Goal: Task Accomplishment & Management: Manage account settings

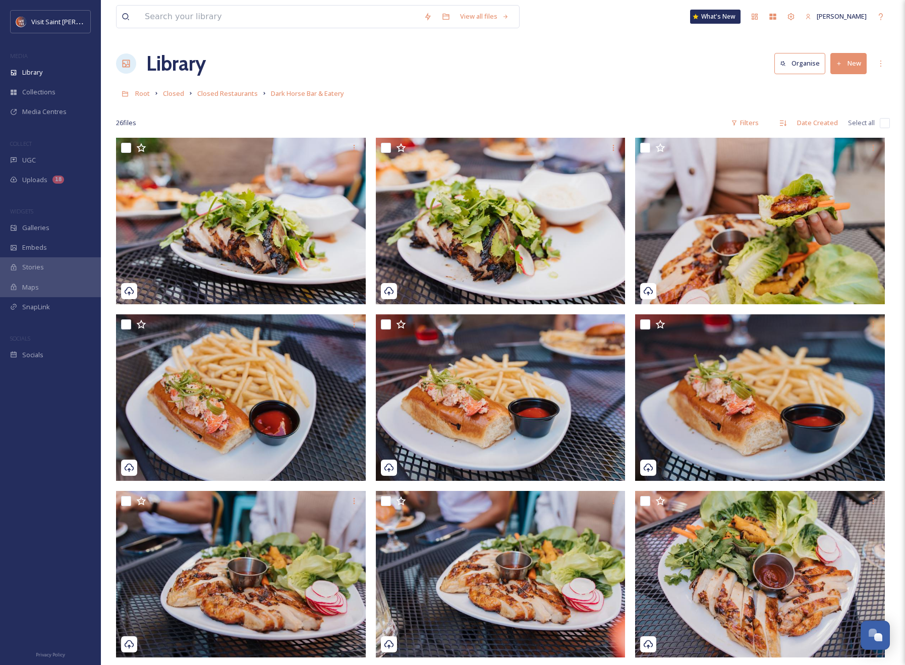
scroll to position [1718, 0]
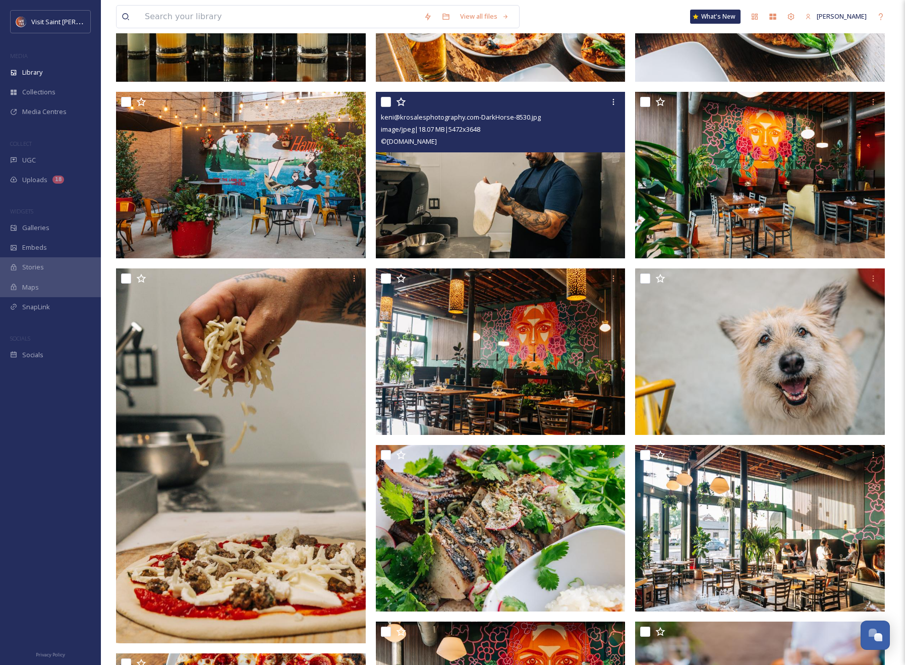
scroll to position [418, 0]
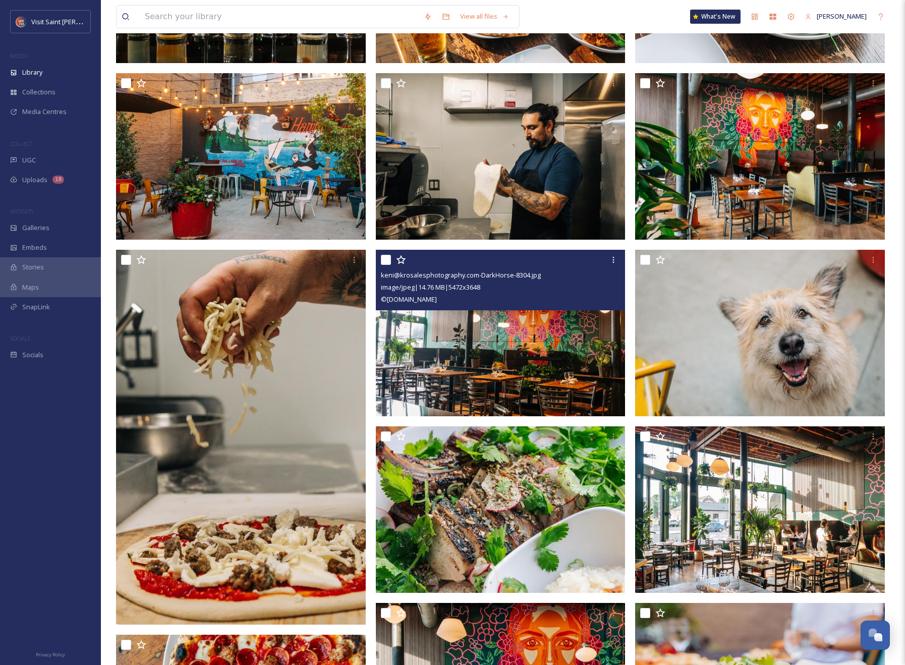
click at [386, 258] on input "checkbox" at bounding box center [386, 260] width 10 height 10
checkbox input "true"
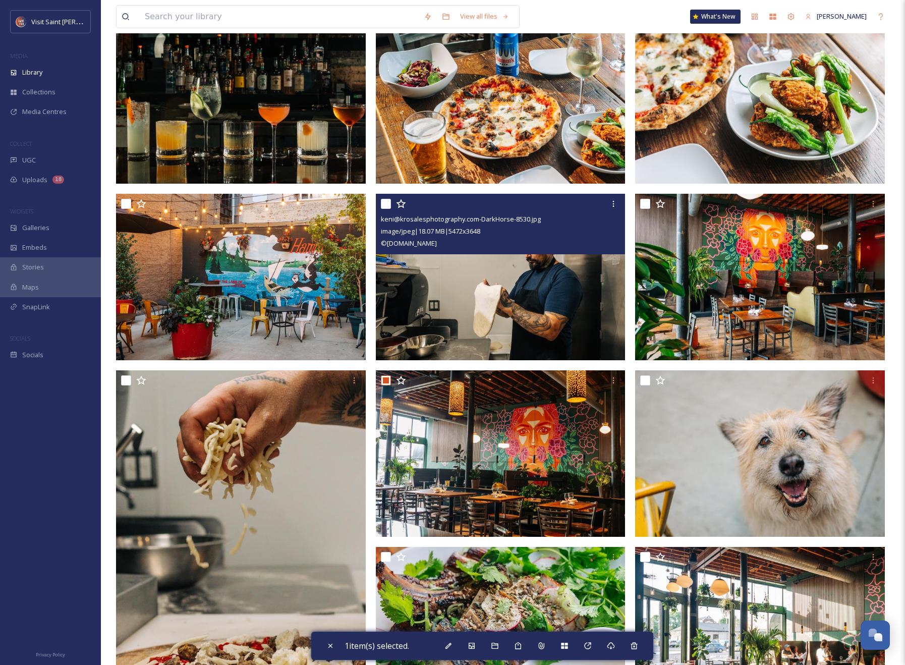
scroll to position [295, 0]
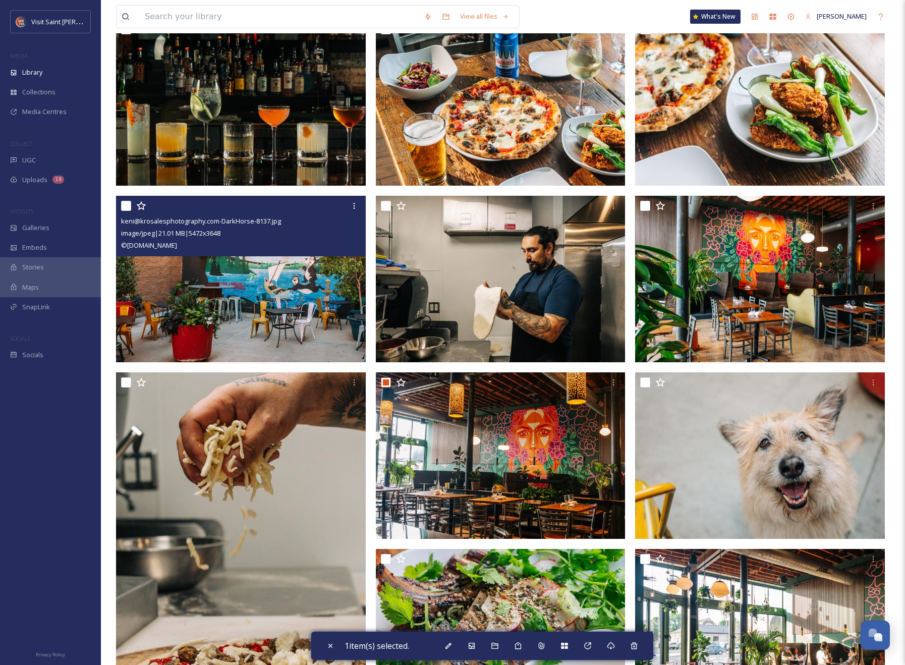
click at [126, 208] on input "checkbox" at bounding box center [126, 206] width 10 height 10
checkbox input "true"
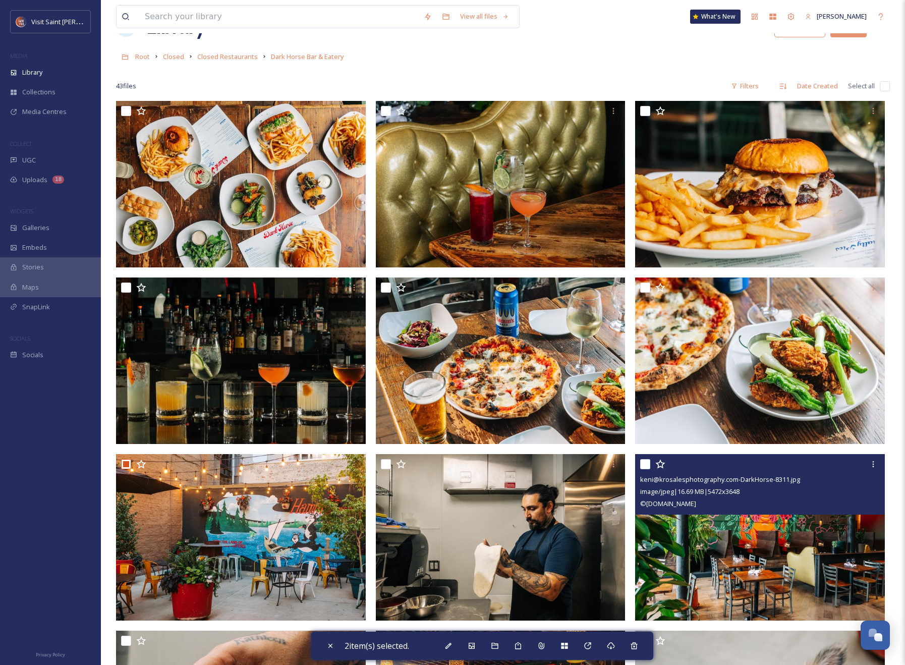
scroll to position [9, 0]
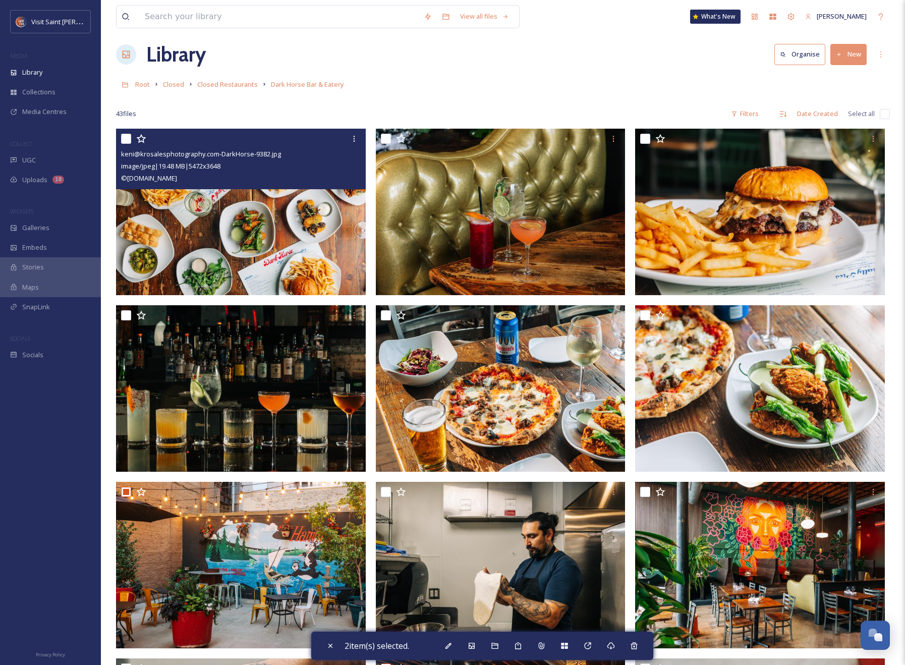
click at [127, 135] on input "checkbox" at bounding box center [126, 139] width 10 height 10
checkbox input "true"
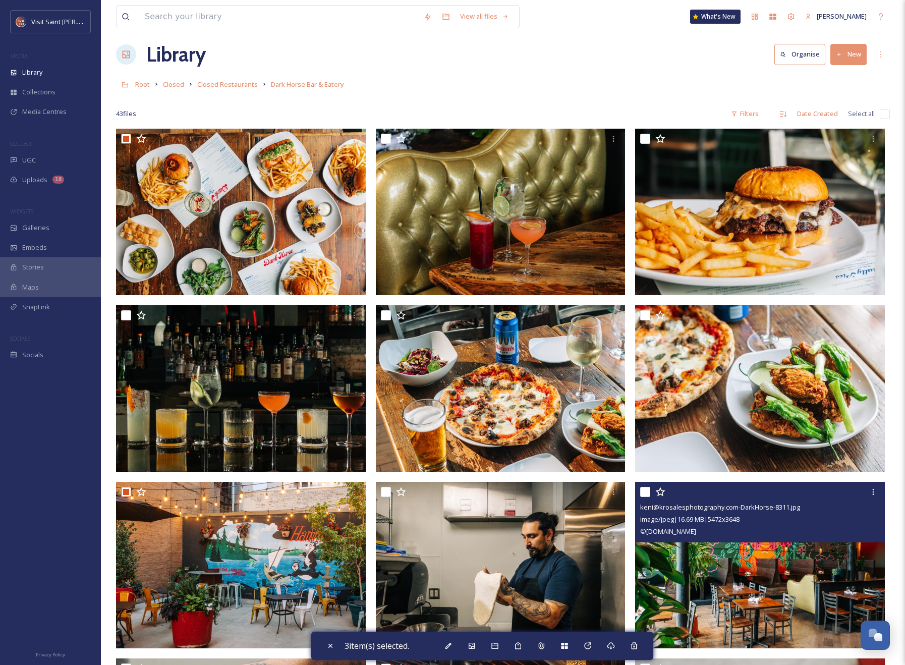
click at [643, 490] on input "checkbox" at bounding box center [645, 492] width 10 height 10
checkbox input "true"
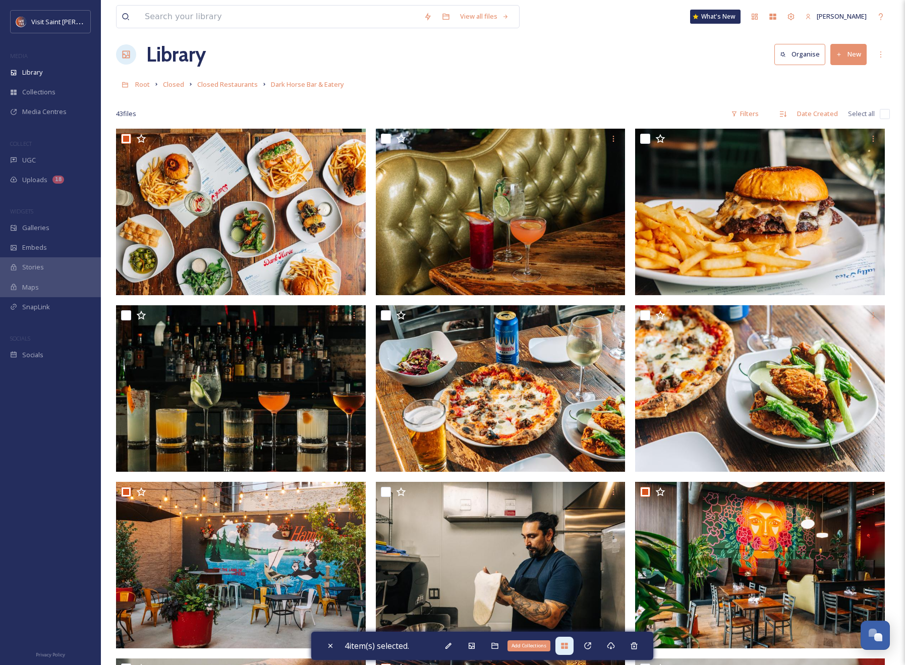
click at [572, 643] on div "Add Collections" at bounding box center [564, 646] width 18 height 18
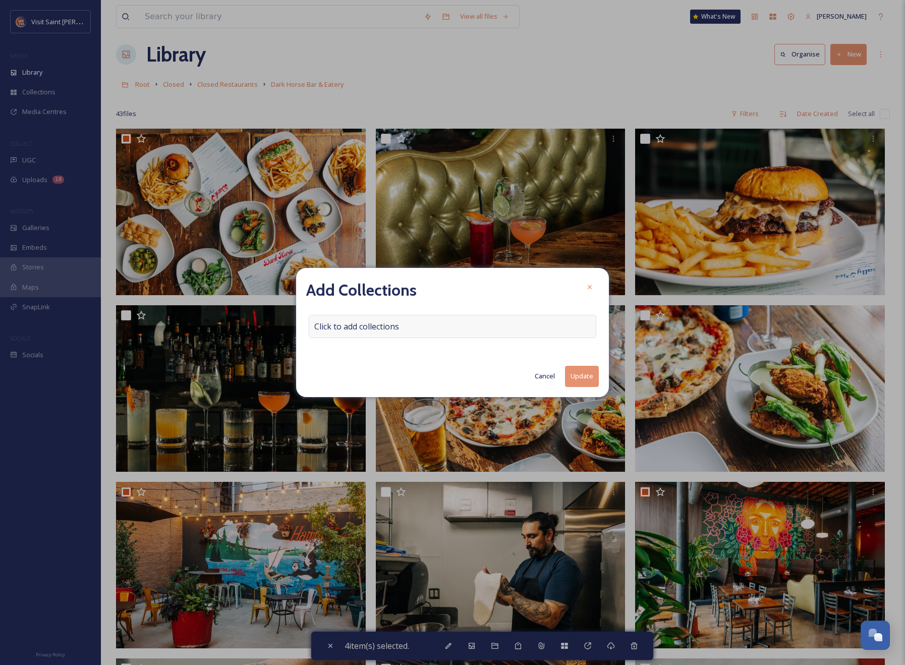
click at [484, 334] on div "Click to add collections" at bounding box center [453, 326] width 288 height 23
click at [483, 327] on div at bounding box center [453, 326] width 288 height 23
click at [375, 326] on input at bounding box center [364, 326] width 111 height 22
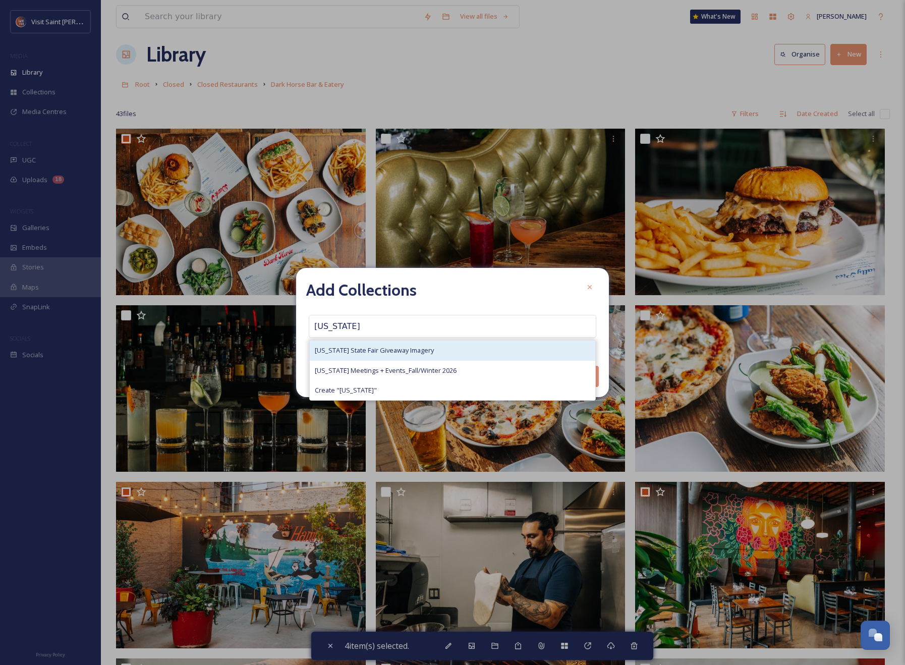
type input "minnesota"
drag, startPoint x: 388, startPoint y: 345, endPoint x: 485, endPoint y: 362, distance: 98.8
click at [388, 345] on div "Minnesota State Fair Giveaway Imagery" at bounding box center [452, 350] width 285 height 20
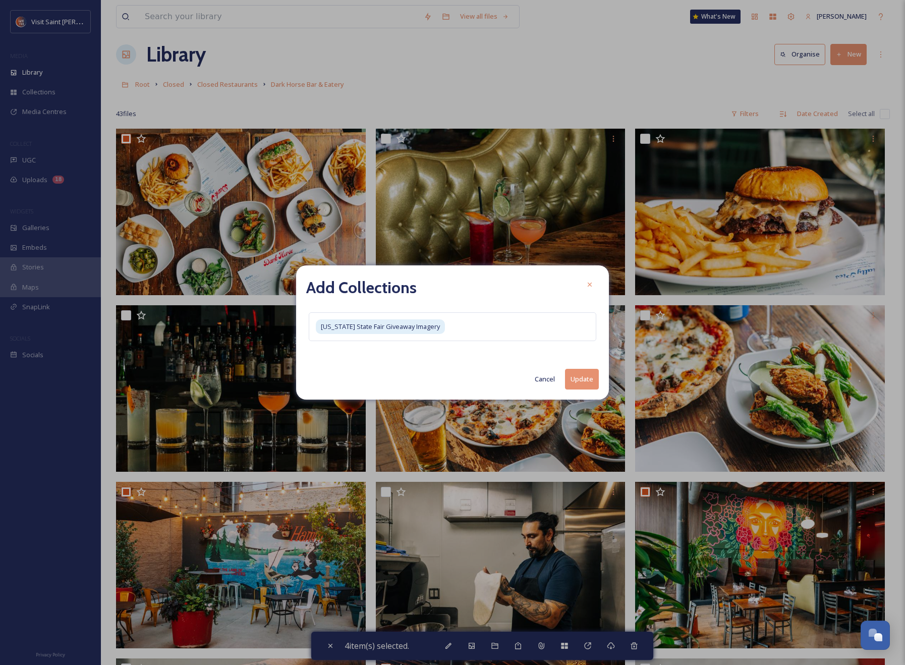
click at [574, 376] on button "Update" at bounding box center [582, 379] width 34 height 21
checkbox input "false"
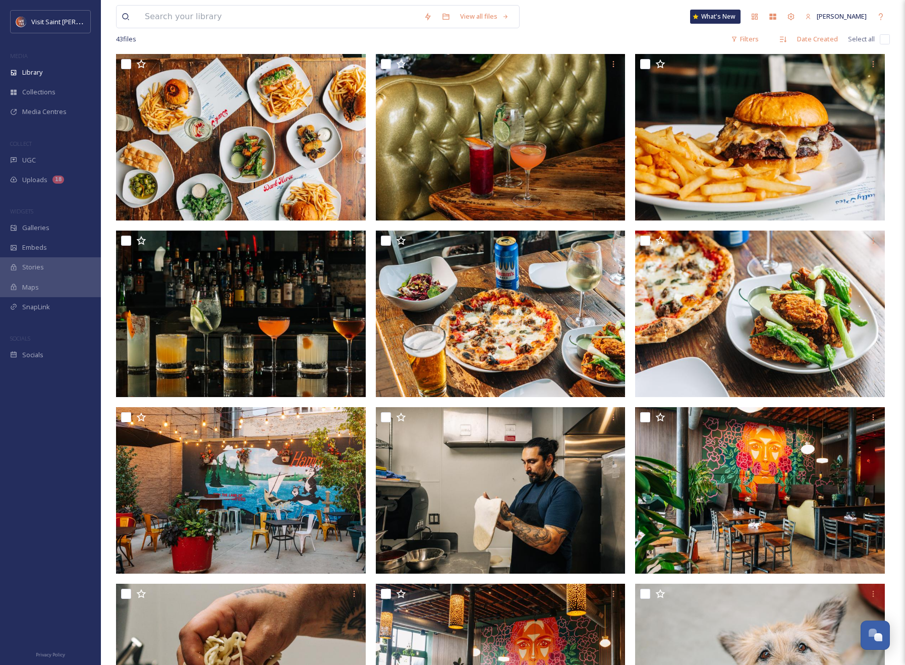
scroll to position [180, 0]
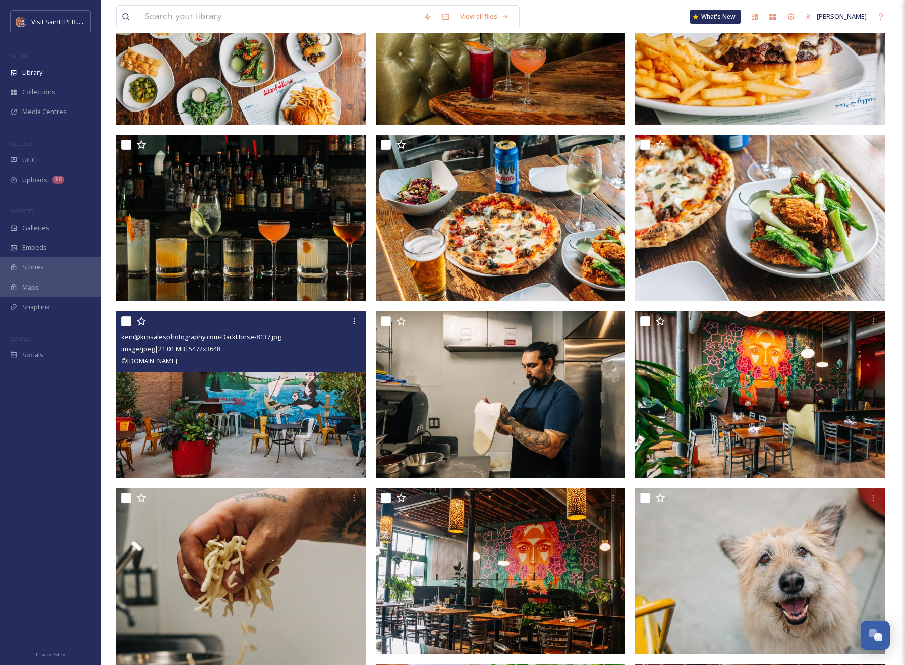
click at [126, 320] on input "checkbox" at bounding box center [126, 321] width 10 height 10
checkbox input "true"
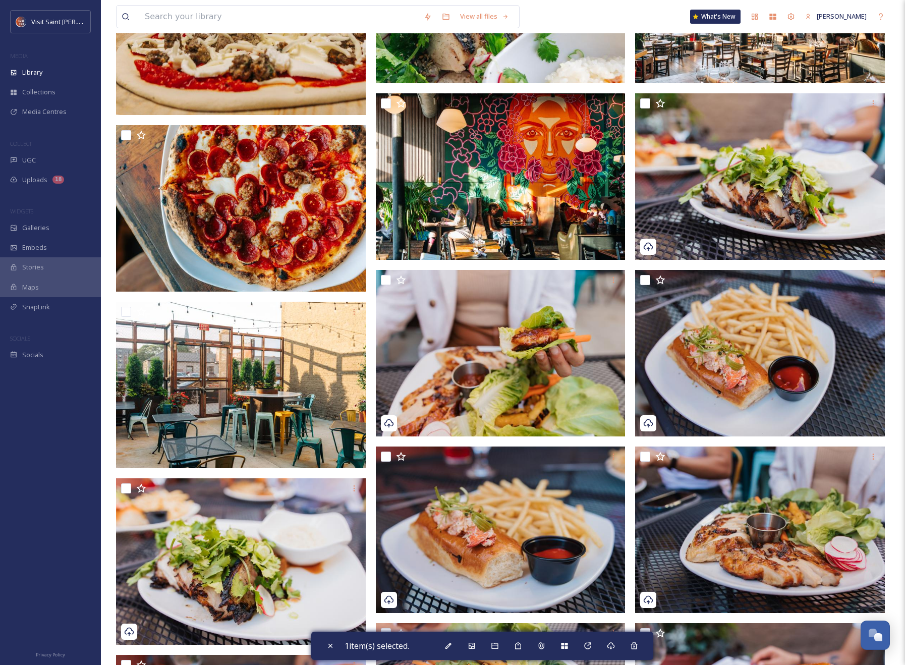
scroll to position [987, 0]
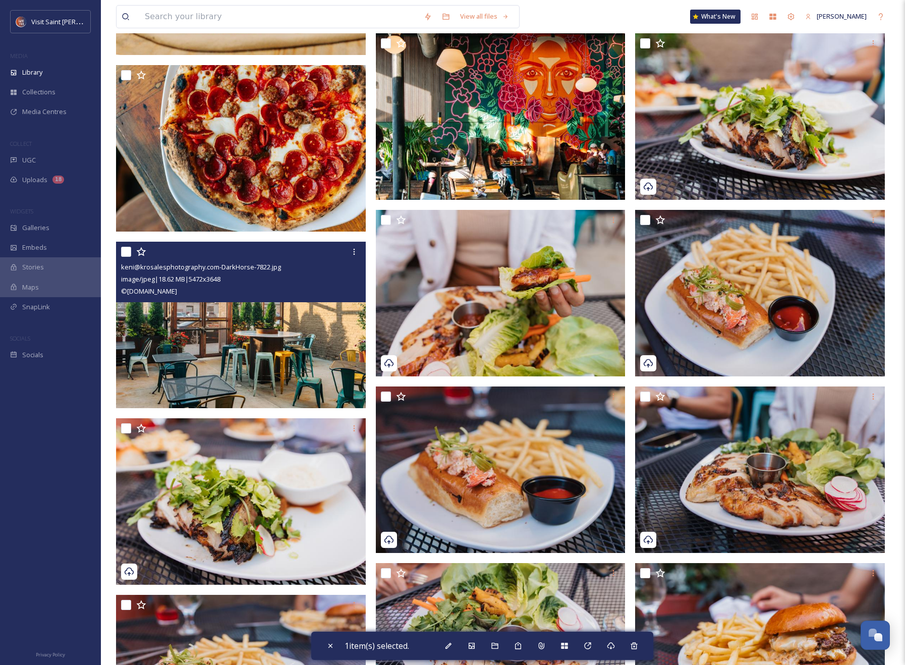
click at [127, 252] on input "checkbox" at bounding box center [126, 252] width 10 height 10
checkbox input "true"
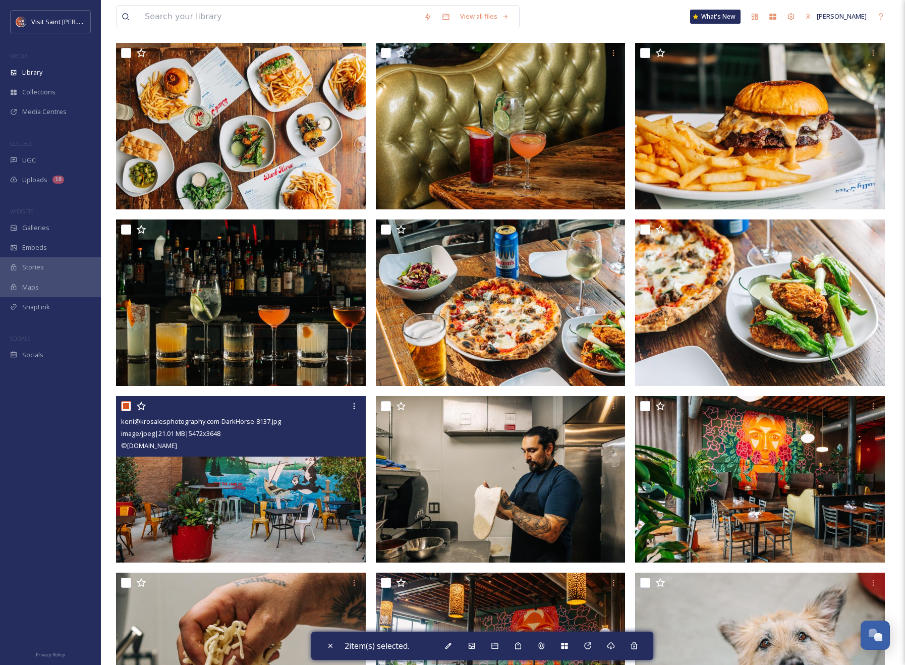
scroll to position [0, 0]
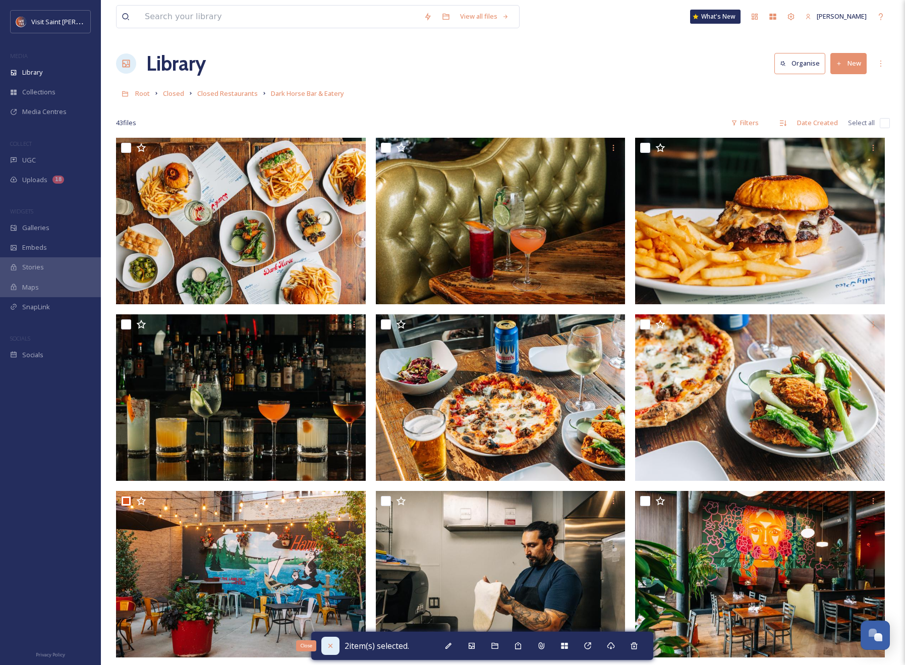
click at [328, 649] on icon at bounding box center [330, 646] width 8 height 8
checkbox input "false"
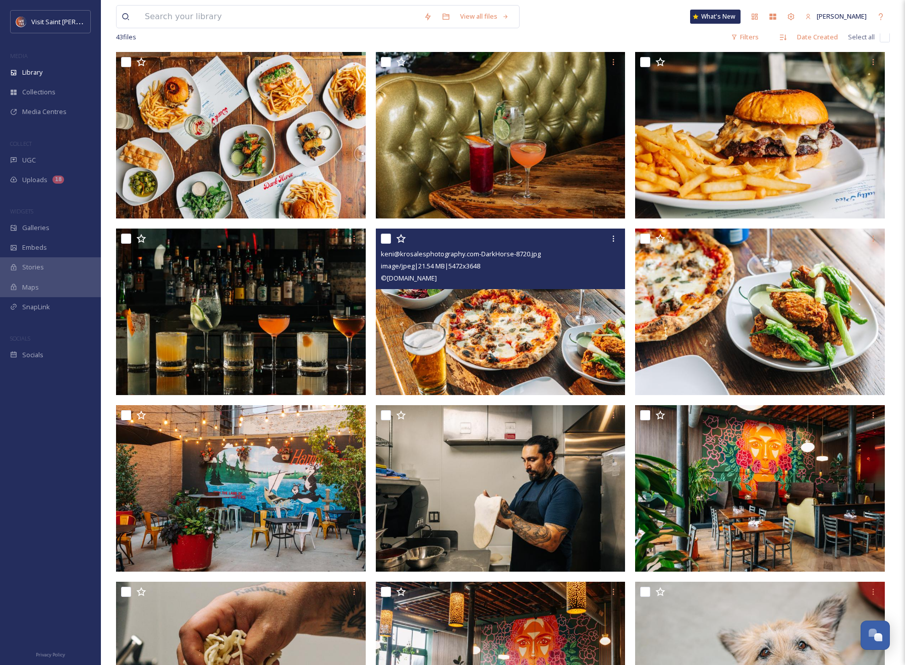
scroll to position [178, 0]
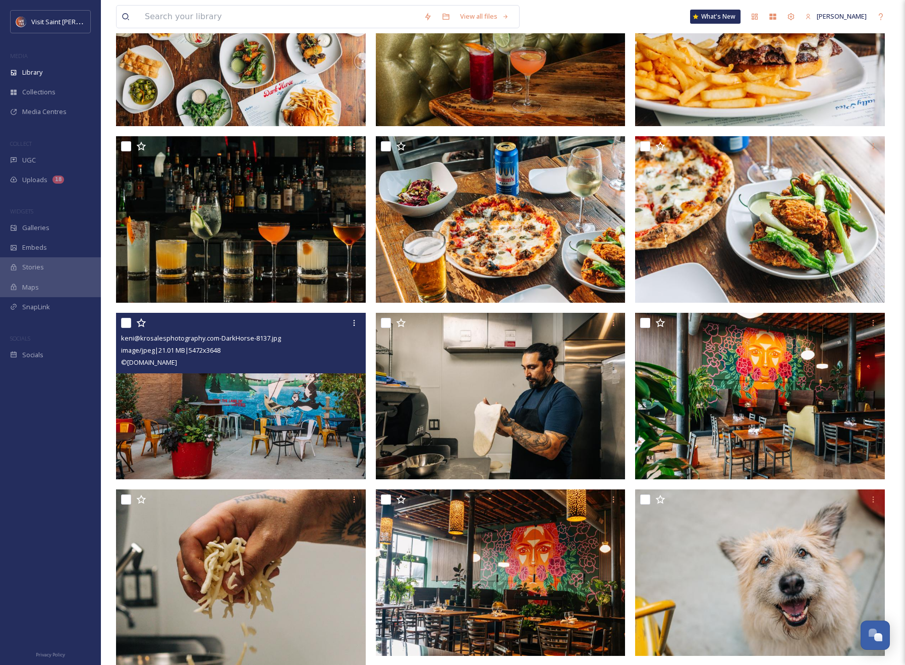
click at [250, 378] on img at bounding box center [241, 396] width 250 height 166
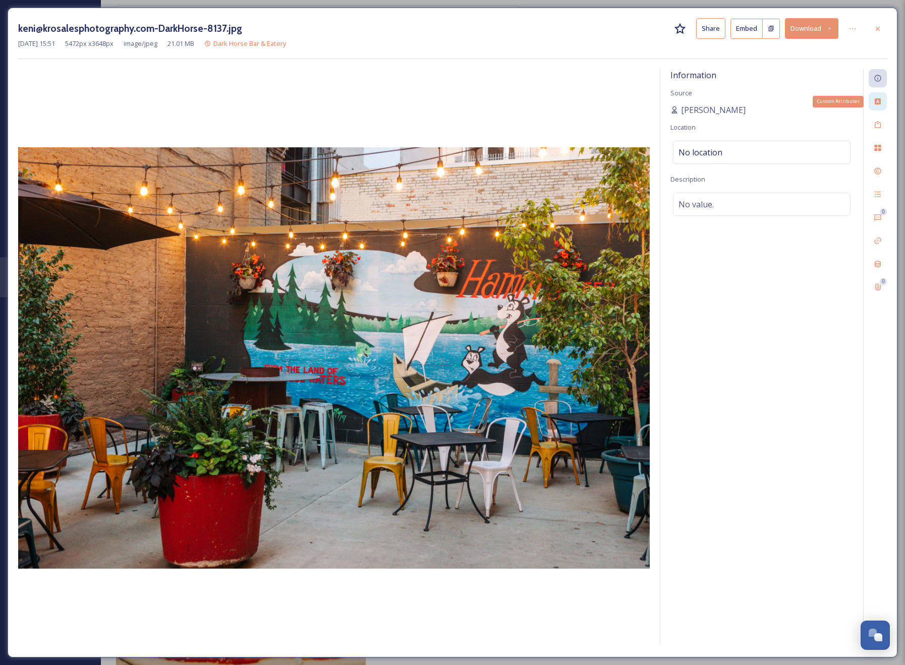
click at [879, 97] on icon at bounding box center [878, 101] width 8 height 8
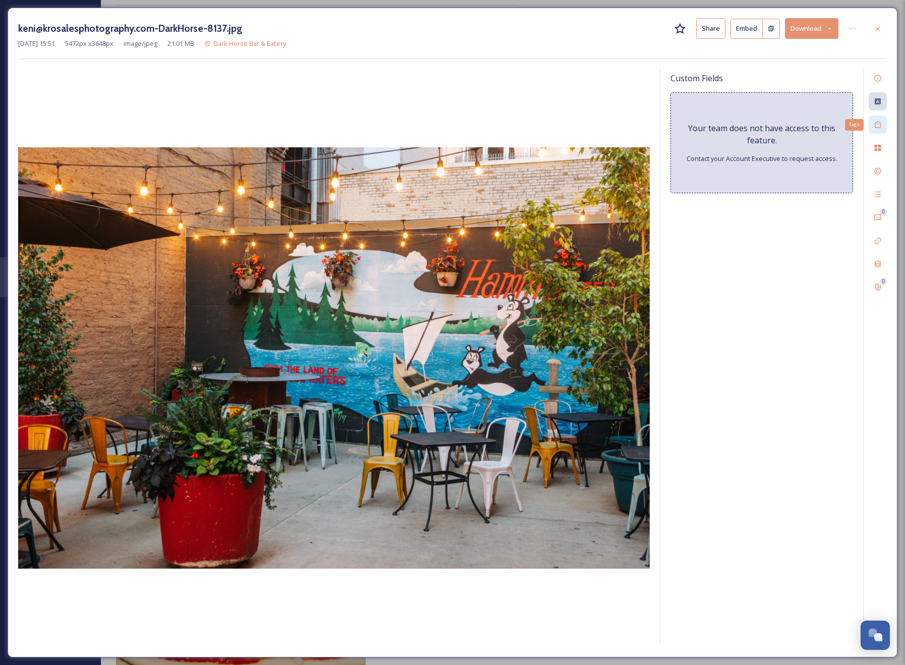
click at [872, 123] on div "Tags" at bounding box center [878, 125] width 18 height 18
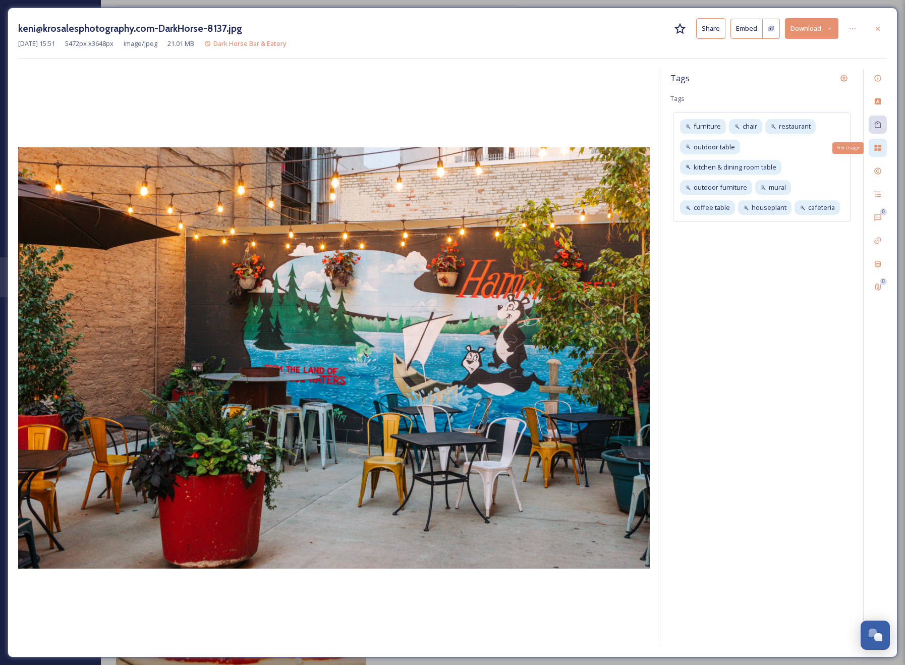
click at [875, 147] on icon at bounding box center [878, 148] width 8 height 8
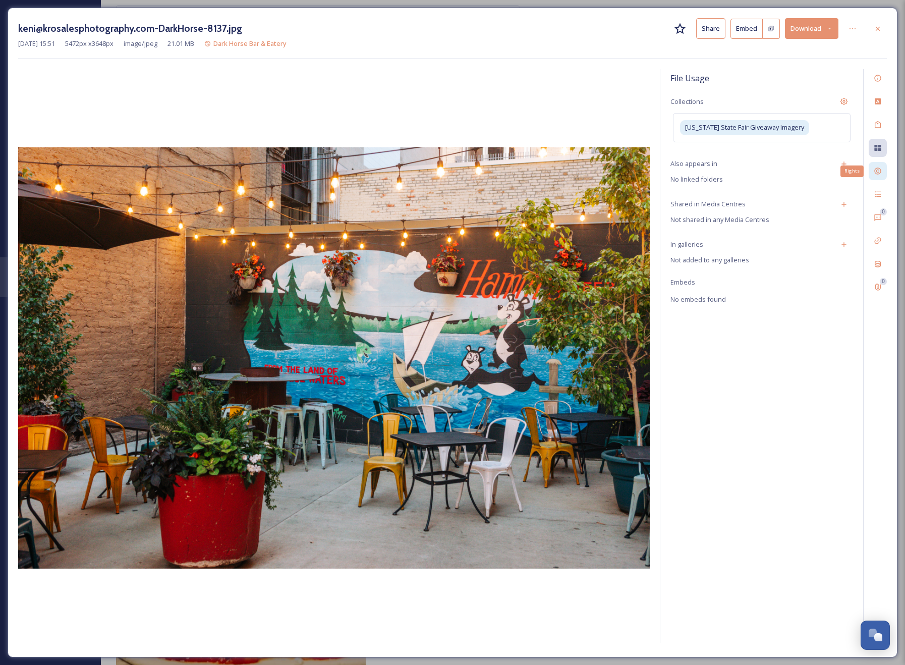
click at [877, 171] on icon at bounding box center [878, 171] width 8 height 8
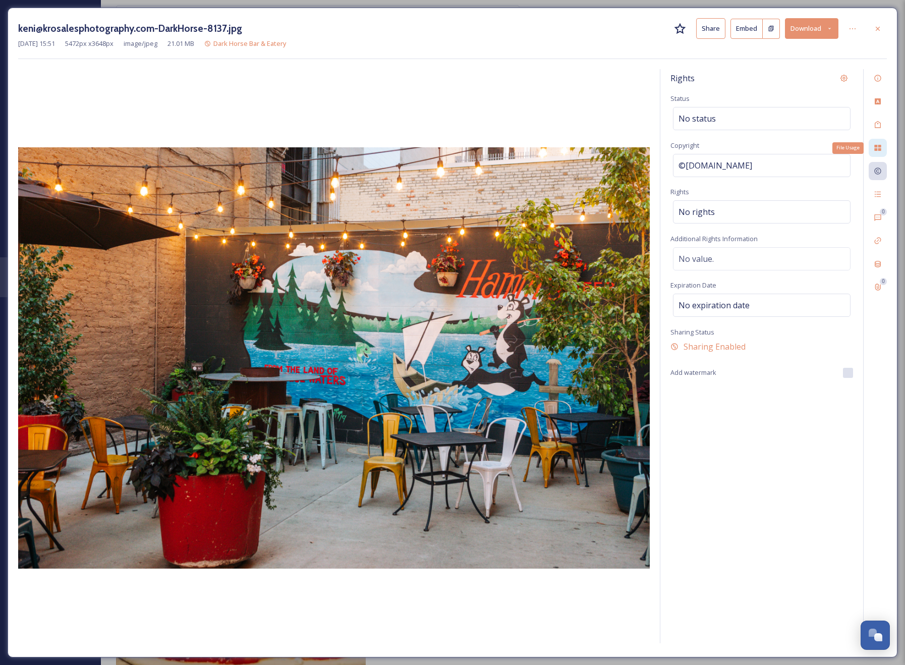
click at [877, 148] on icon at bounding box center [878, 148] width 8 height 8
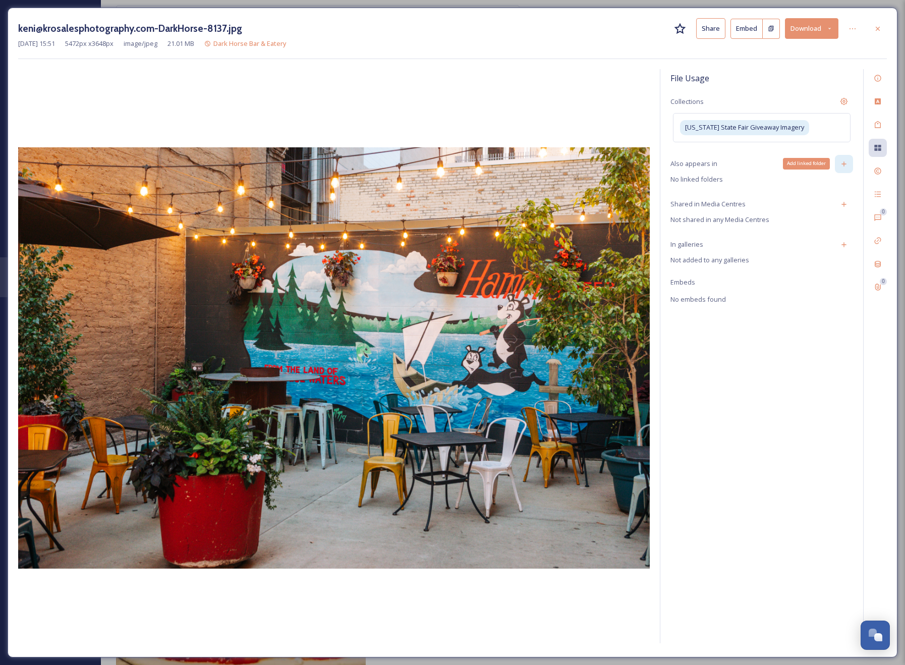
click at [850, 164] on div "Add linked folder" at bounding box center [844, 164] width 18 height 18
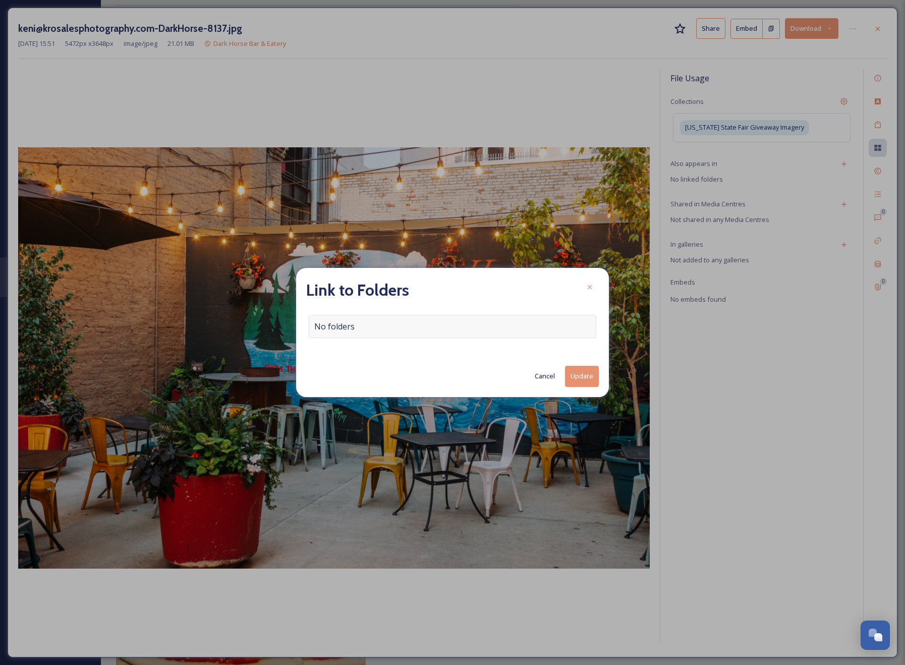
click at [429, 328] on div "No folders" at bounding box center [453, 326] width 288 height 23
click at [429, 327] on input at bounding box center [455, 326] width 292 height 22
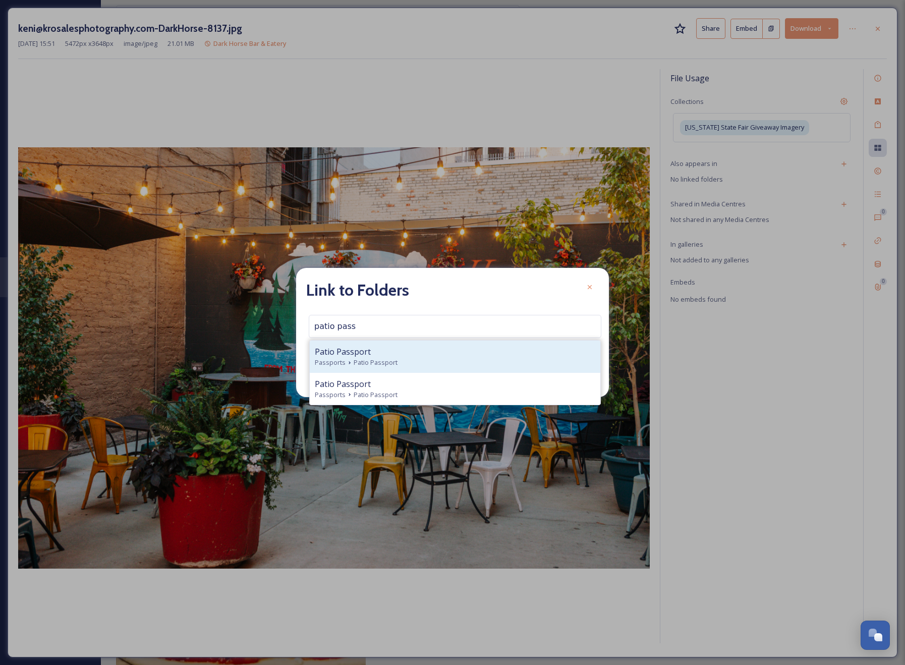
type input "patio pass"
click at [434, 358] on div "Passports Patio Passport" at bounding box center [455, 363] width 280 height 10
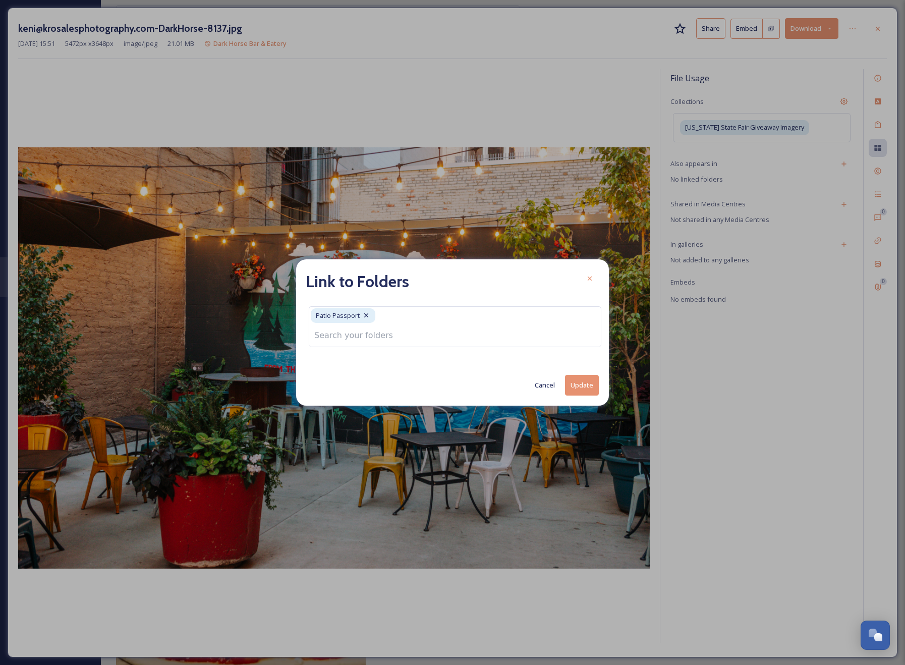
click at [584, 386] on button "Update" at bounding box center [582, 385] width 34 height 21
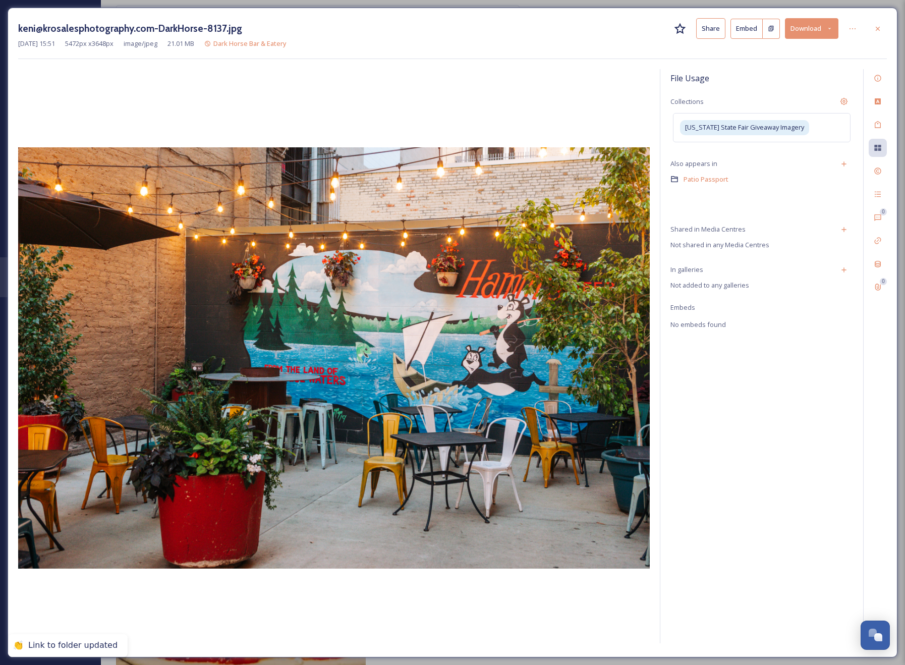
click at [877, 30] on icon at bounding box center [878, 29] width 8 height 8
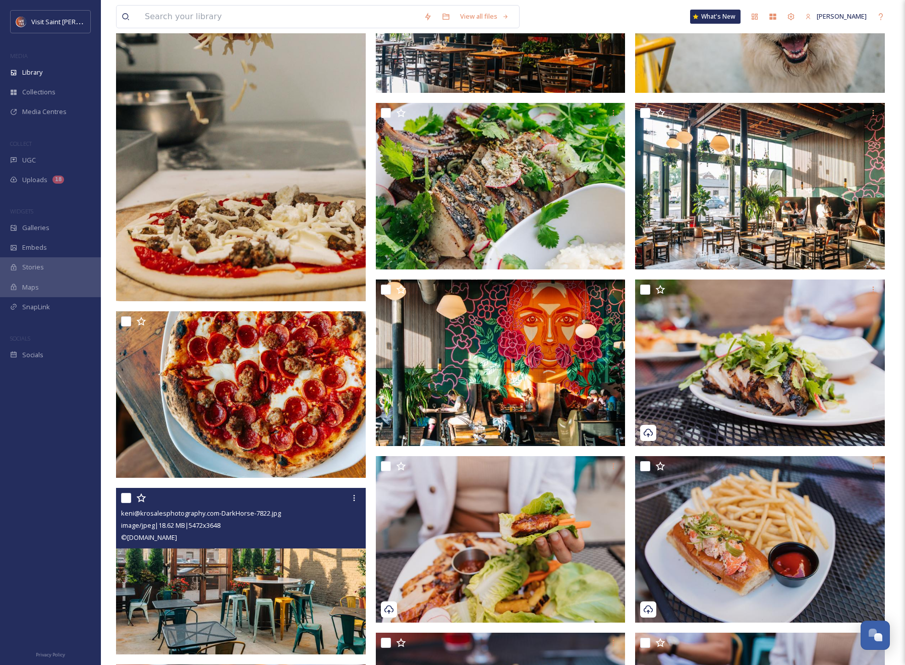
scroll to position [740, 0]
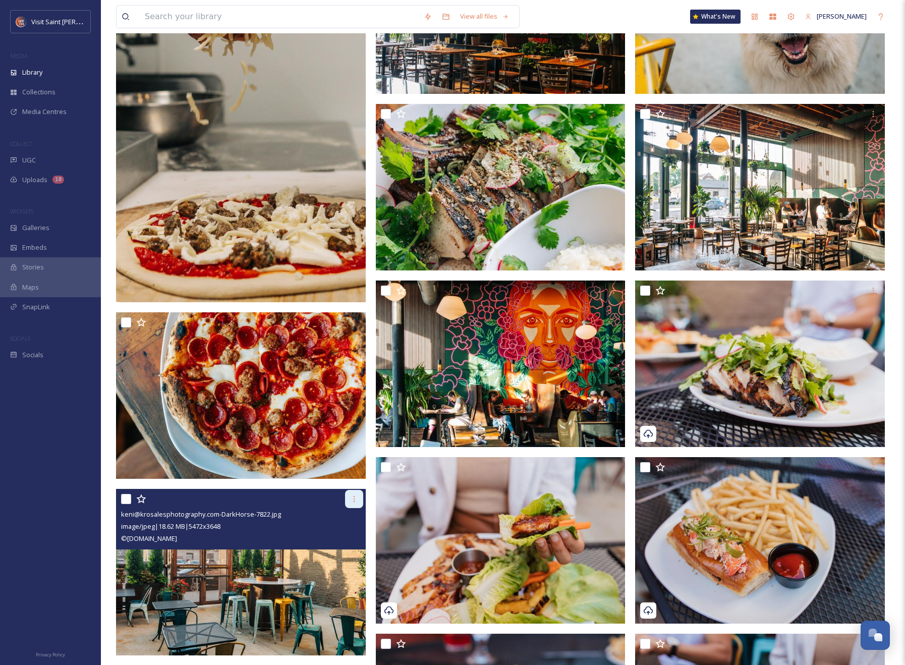
click at [348, 499] on div at bounding box center [354, 499] width 18 height 18
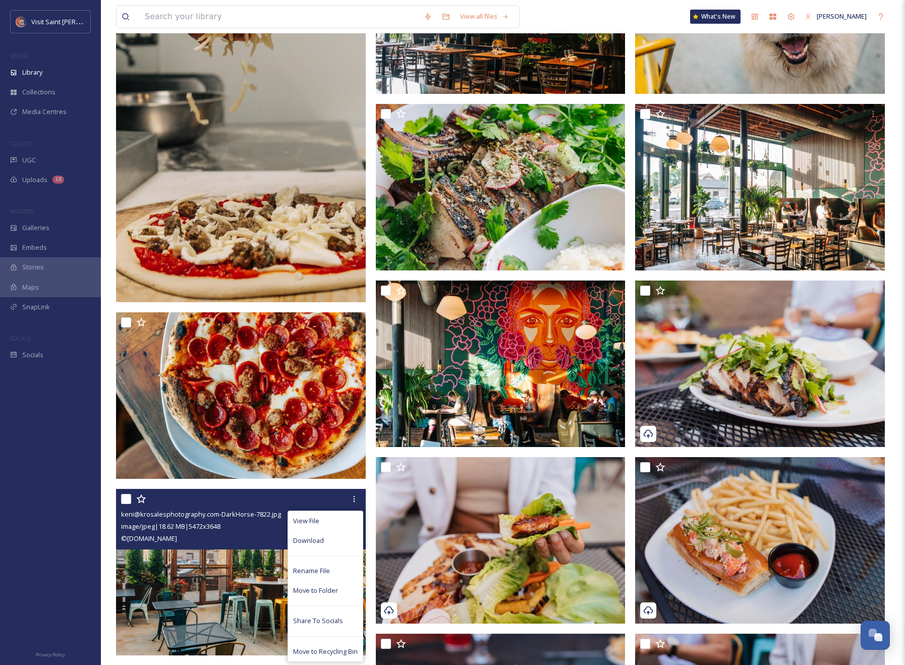
click at [213, 582] on img at bounding box center [241, 571] width 250 height 166
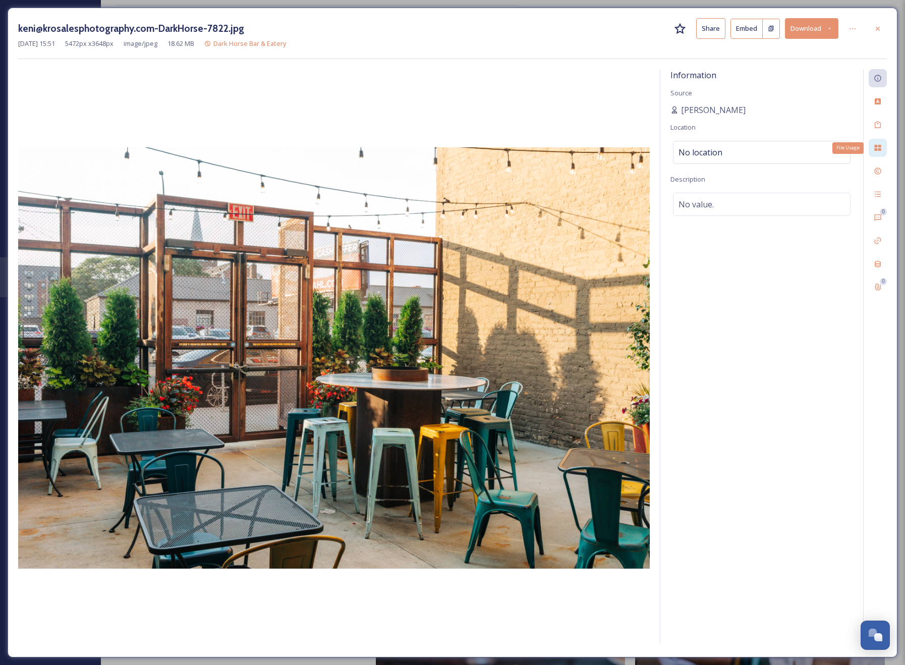
click at [877, 147] on icon at bounding box center [877, 148] width 7 height 6
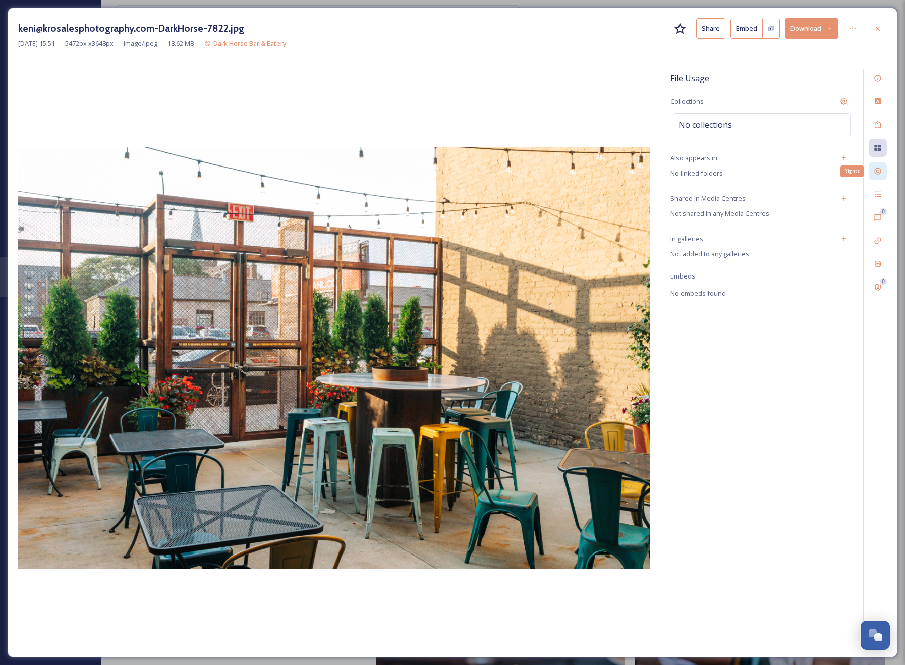
click at [880, 169] on icon at bounding box center [877, 171] width 7 height 7
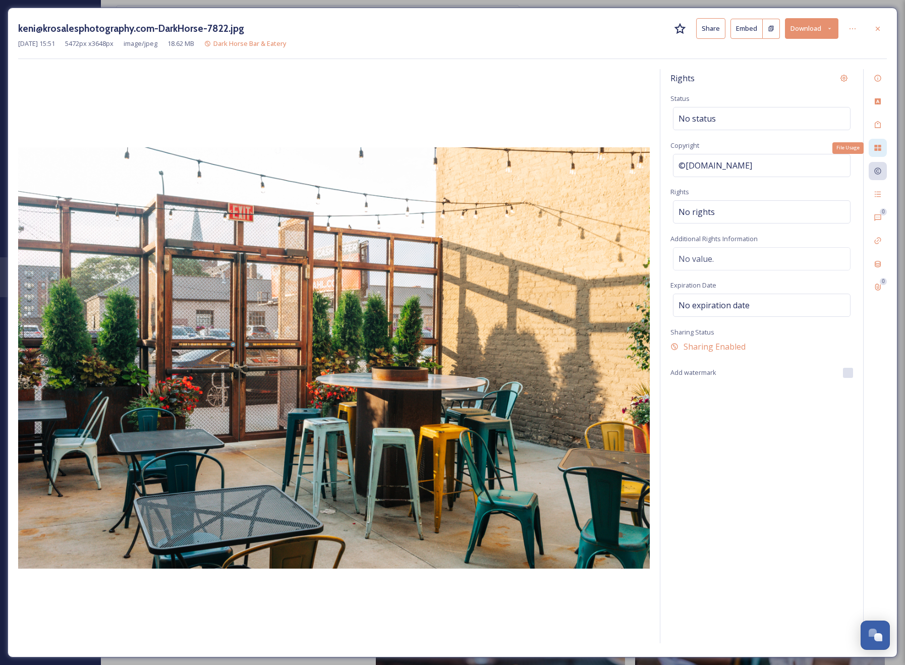
click at [875, 145] on icon at bounding box center [877, 148] width 7 height 6
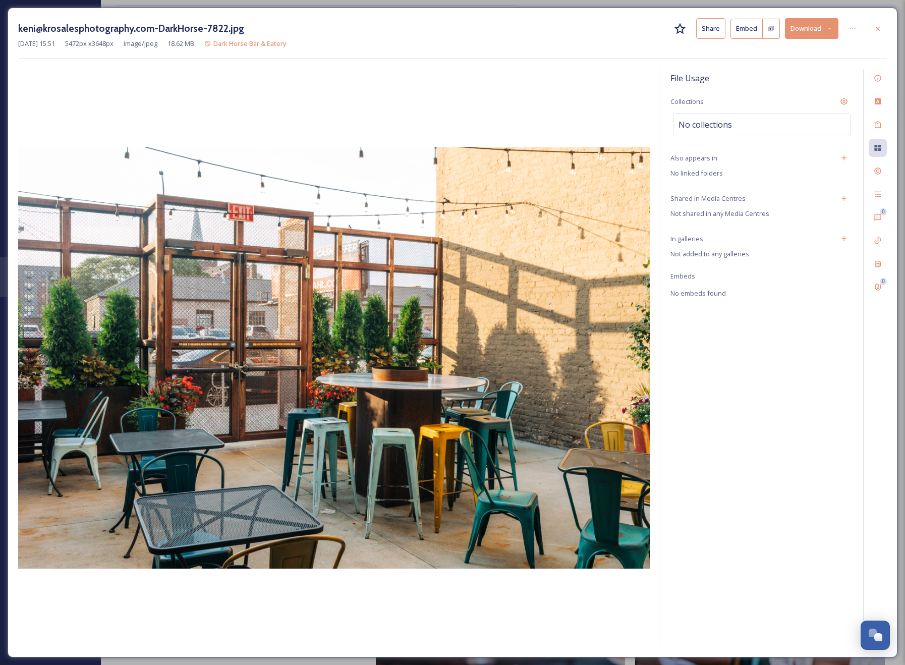
click at [842, 167] on div "File Usage Collections No collections Also appears in No linked folders Shared …" at bounding box center [761, 356] width 203 height 574
click at [843, 161] on icon at bounding box center [844, 158] width 8 height 8
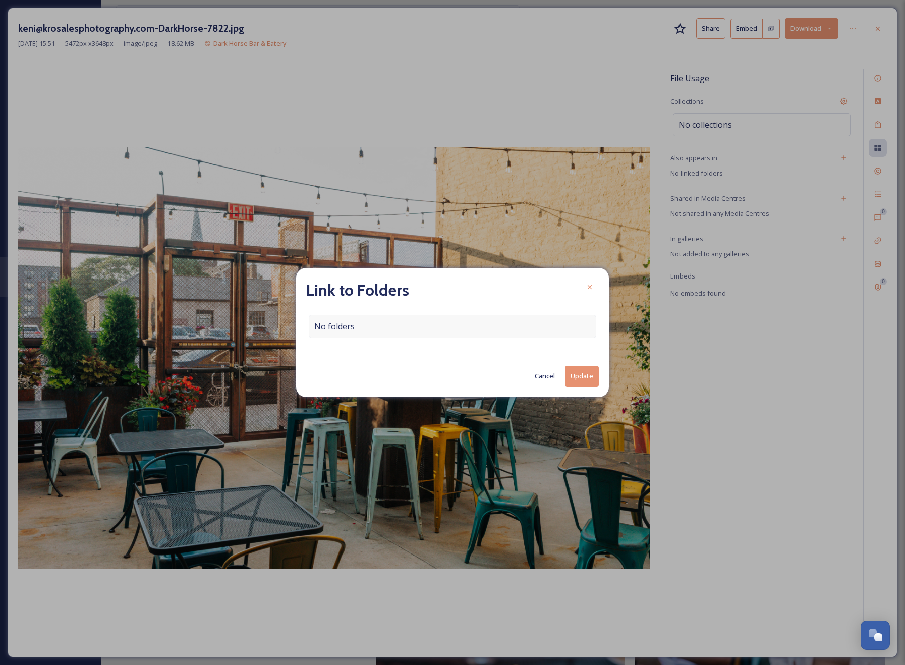
click at [452, 323] on div "No folders" at bounding box center [453, 326] width 288 height 23
click at [447, 326] on input at bounding box center [455, 326] width 292 height 22
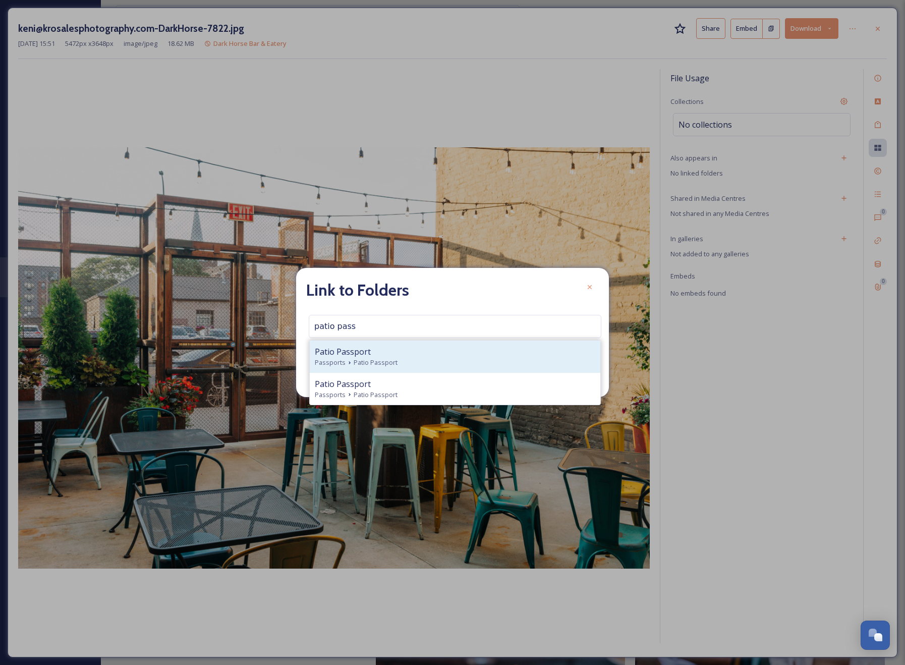
type input "patio pass"
click at [450, 354] on div "Patio Passport" at bounding box center [455, 352] width 280 height 12
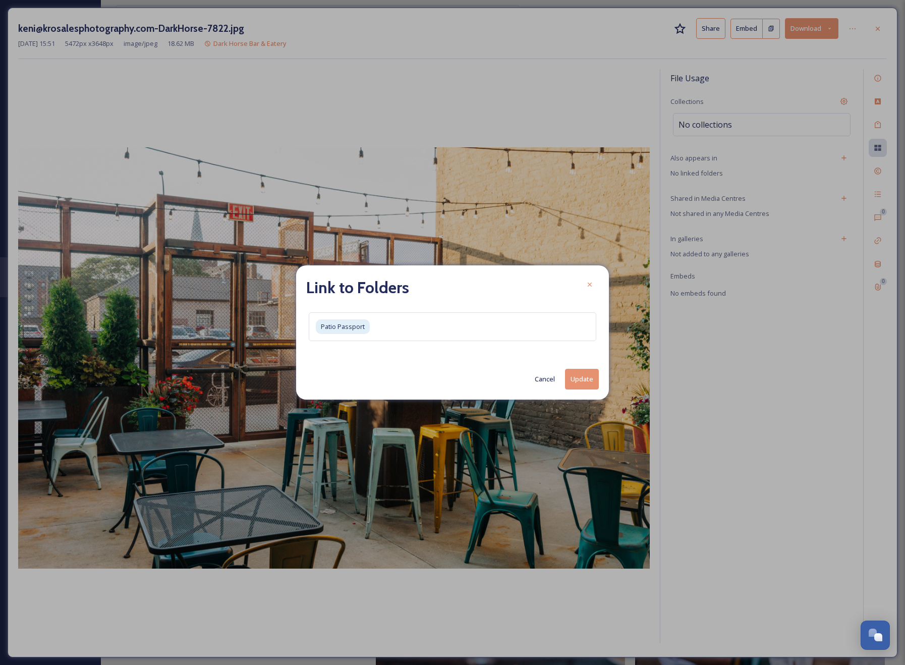
click at [585, 384] on button "Update" at bounding box center [582, 379] width 34 height 21
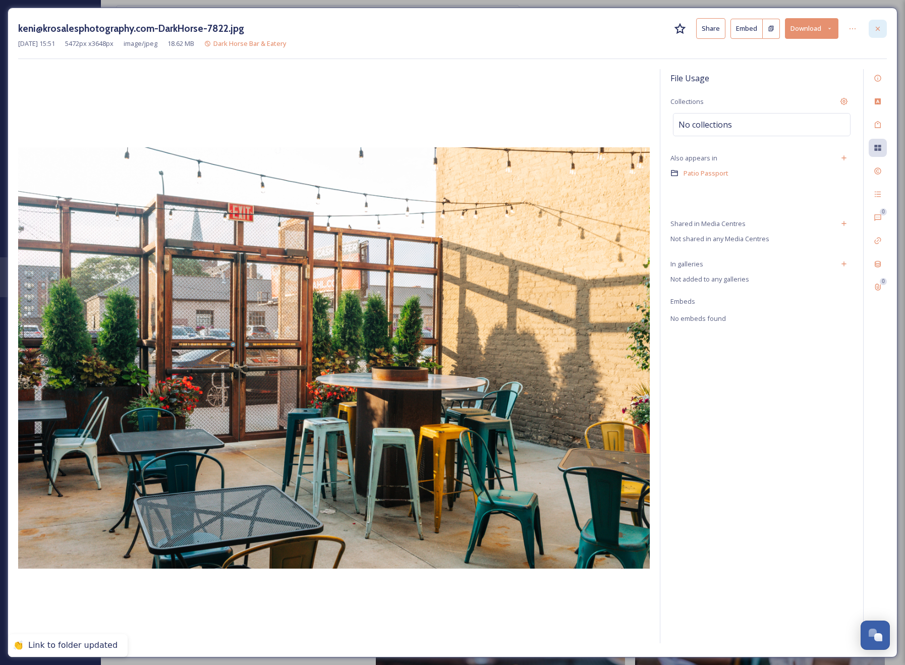
click at [883, 30] on div at bounding box center [878, 29] width 18 height 18
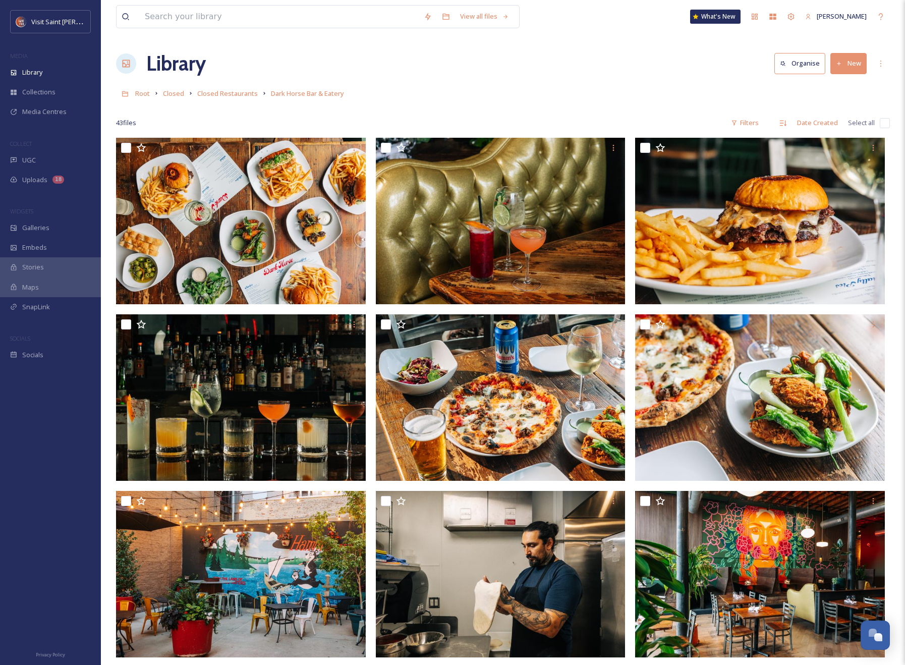
click at [458, 104] on div at bounding box center [503, 108] width 774 height 10
click at [24, 179] on span "Uploads" at bounding box center [34, 180] width 25 height 10
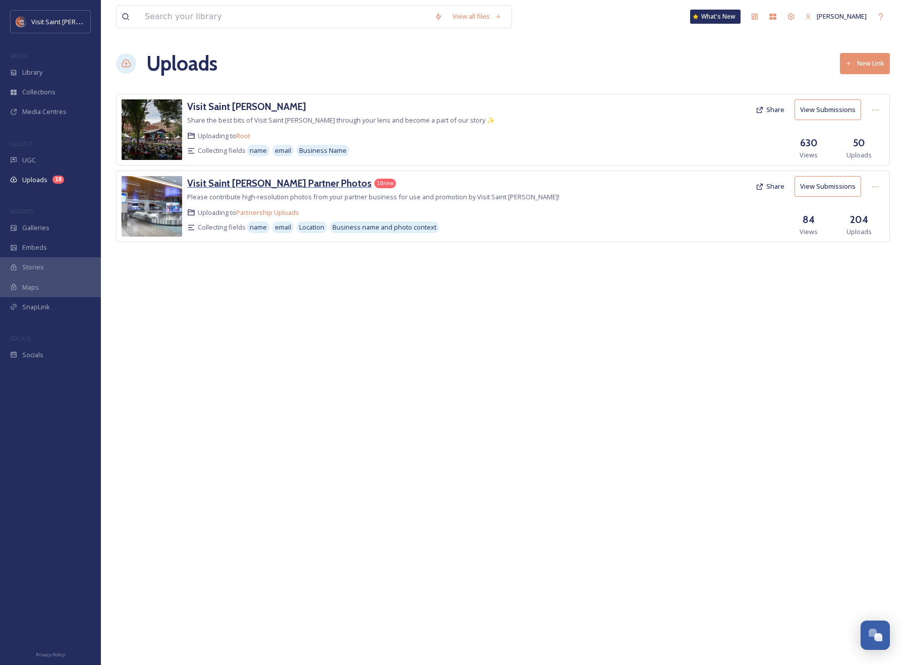
click at [267, 177] on h3 "Visit Saint Paul Partner Photos" at bounding box center [279, 183] width 185 height 12
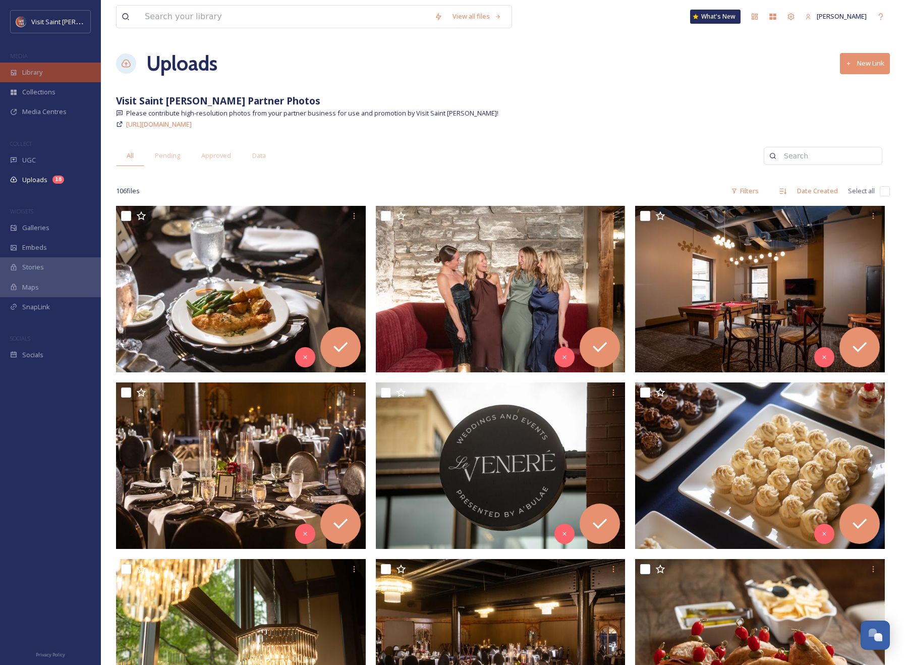
click at [60, 64] on div "Library" at bounding box center [50, 73] width 101 height 20
